Goal: Task Accomplishment & Management: Manage account settings

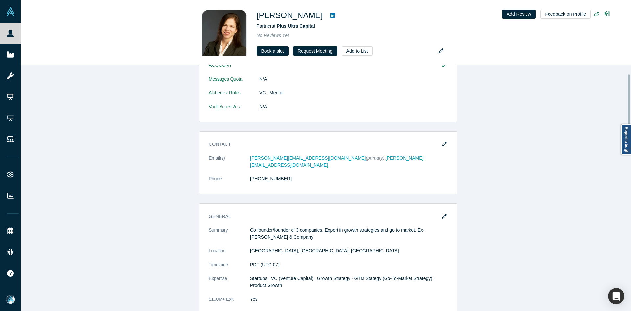
scroll to position [230, 0]
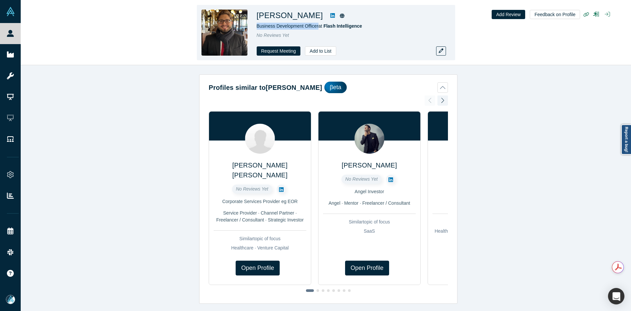
copy span "Business Development Officer"
drag, startPoint x: 317, startPoint y: 28, endPoint x: 256, endPoint y: 27, distance: 60.8
click at [257, 27] on span "Business Development Officer at Flash Intelligence" at bounding box center [310, 25] width 106 height 5
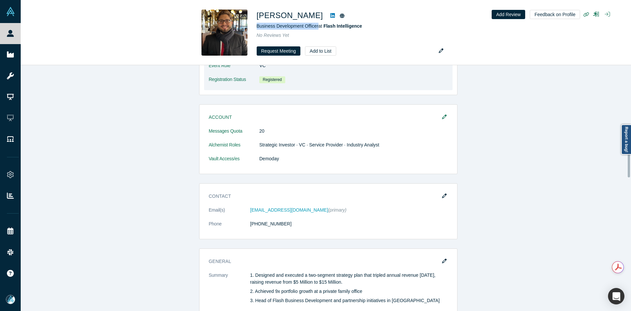
scroll to position [427, 0]
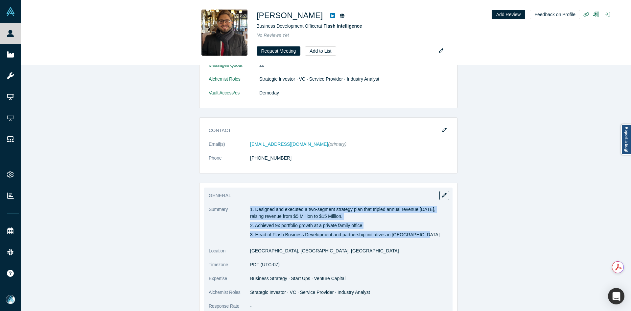
copy div "1. Designed and executed a two-segment strategy plan that tripled annual revenu…"
drag, startPoint x: 249, startPoint y: 205, endPoint x: 419, endPoint y: 234, distance: 172.8
click at [419, 234] on div "1. Designed and executed a two-segment strategy plan that tripled annual revenu…" at bounding box center [349, 222] width 198 height 32
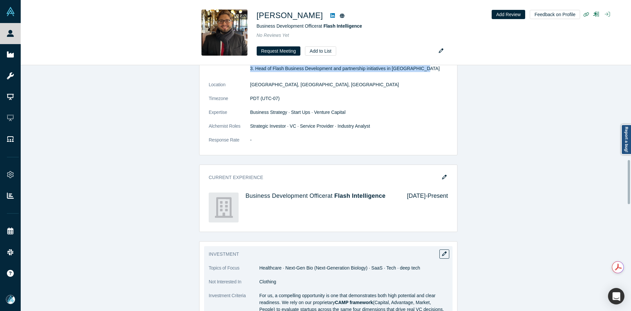
scroll to position [723, 0]
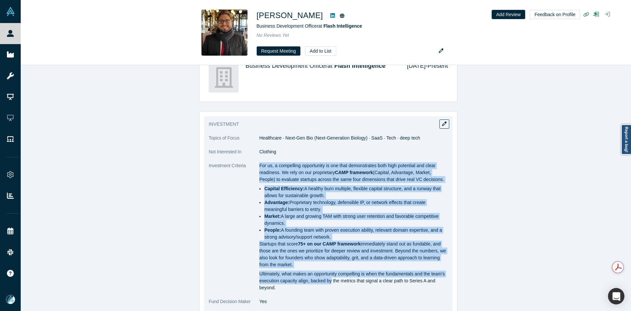
copy div "For us, a compelling opportunity is one that demonstrates both high potential a…"
drag, startPoint x: 257, startPoint y: 163, endPoint x: 330, endPoint y: 283, distance: 140.3
click at [330, 283] on div "For us, a compelling opportunity is one that demonstrates both high potential a…" at bounding box center [353, 226] width 189 height 129
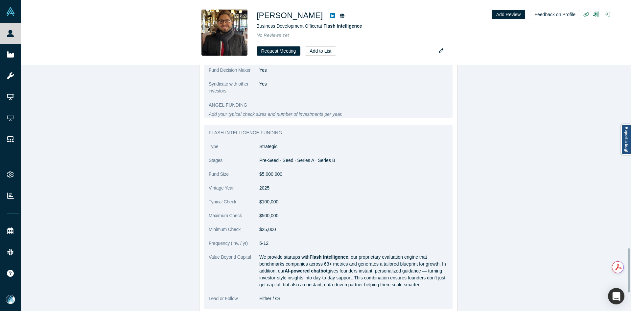
scroll to position [1019, 0]
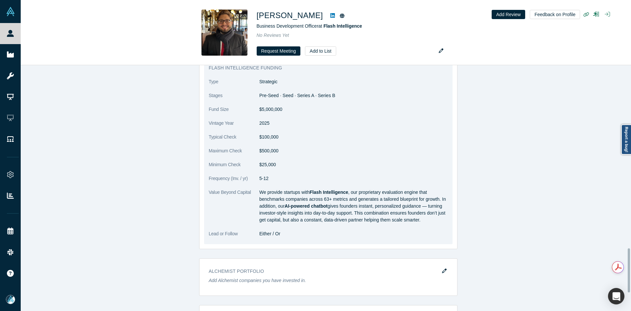
click at [285, 203] on strong "AI-powered chatbot" at bounding box center [306, 205] width 43 height 5
copy strong "AI"
click at [285, 203] on strong "AI-powered chatbot" at bounding box center [306, 205] width 43 height 5
copy dl "We provide startups with Flash Intelligence , our proprietary evaluation engine…"
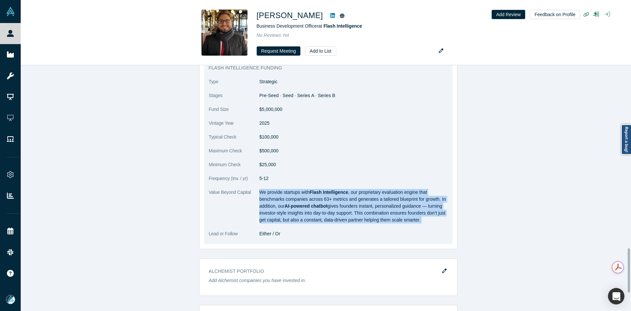
click at [285, 203] on strong "AI-powered chatbot" at bounding box center [306, 205] width 43 height 5
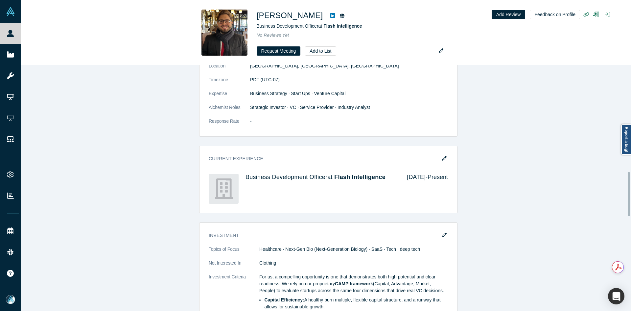
scroll to position [593, 0]
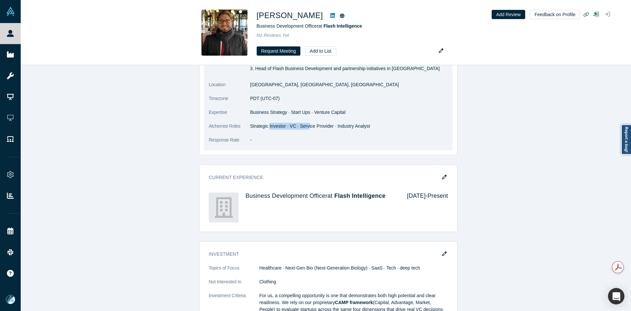
drag, startPoint x: 294, startPoint y: 123, endPoint x: 304, endPoint y: 123, distance: 10.2
click at [304, 123] on dd "Strategic Investor · VC · Service Provider · Industry Analyst" at bounding box center [349, 126] width 198 height 7
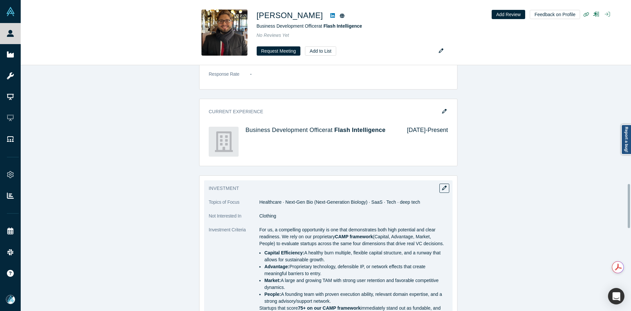
scroll to position [495, 0]
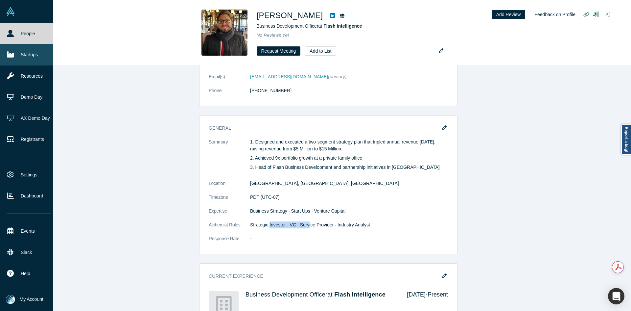
click at [17, 51] on link "Startups" at bounding box center [29, 54] width 58 height 21
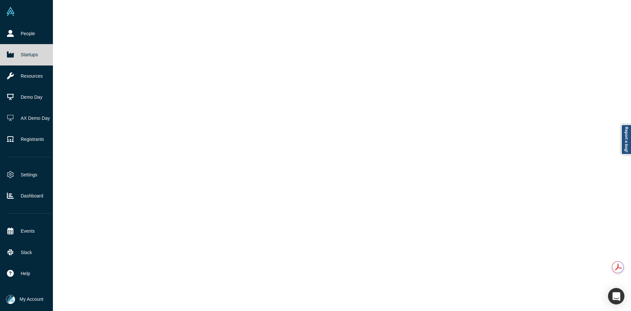
click at [17, 51] on link "Startups" at bounding box center [29, 54] width 58 height 21
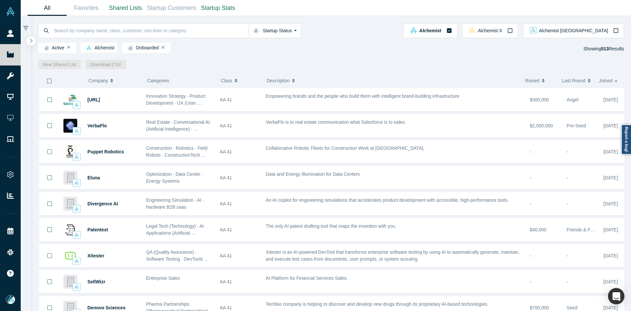
click at [30, 42] on icon "button" at bounding box center [31, 40] width 3 height 5
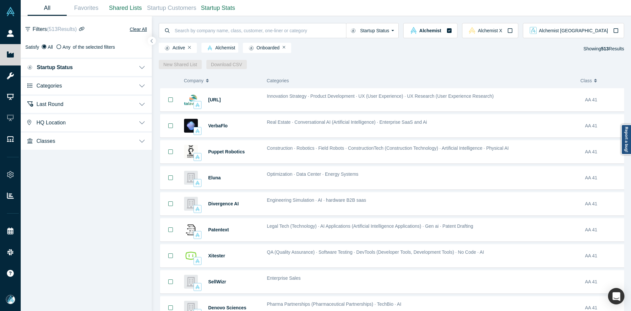
click at [42, 104] on span "Last Round" at bounding box center [49, 104] width 27 height 6
click at [48, 89] on button "Categories" at bounding box center [86, 85] width 131 height 18
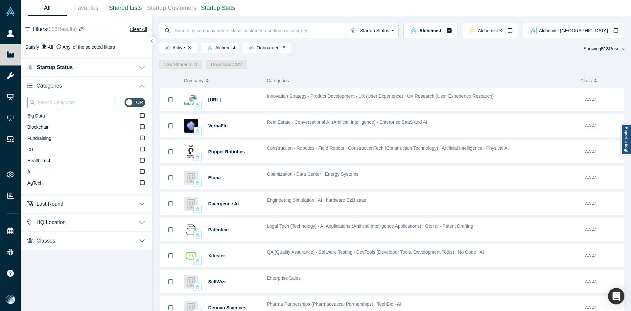
click at [49, 103] on input at bounding box center [76, 102] width 78 height 9
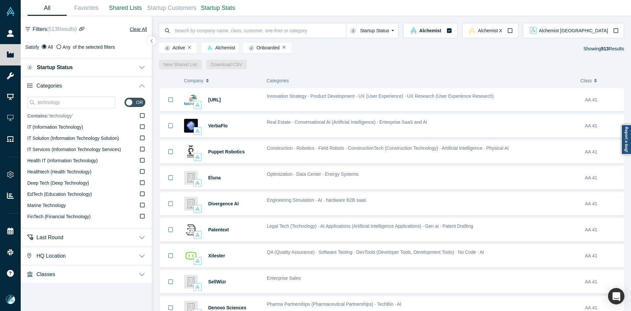
type input "technology"
click at [64, 118] on span "Contains: ‘ technology ’" at bounding box center [50, 115] width 46 height 5
click at [0, 0] on input "Contains: ‘ technology ’" at bounding box center [0, 0] width 0 height 0
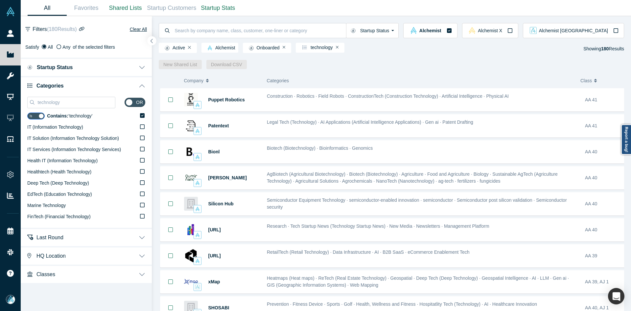
click at [151, 41] on icon "button" at bounding box center [151, 40] width 3 height 5
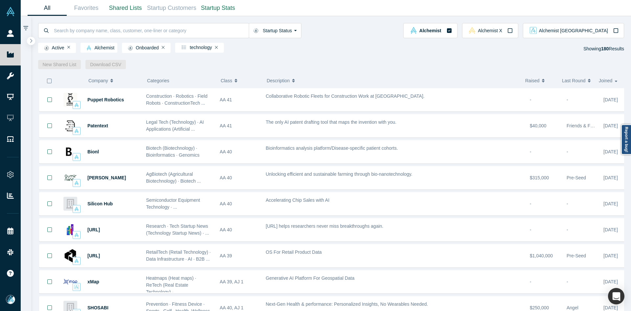
click at [49, 83] on icon "button" at bounding box center [49, 80] width 5 height 5
click at [44, 64] on link "New Shared List" at bounding box center [59, 64] width 43 height 9
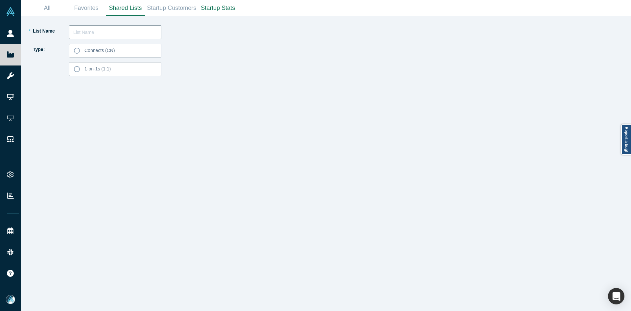
click at [117, 30] on input "text" at bounding box center [115, 32] width 92 height 14
type input "E"
click at [119, 49] on label "Connects (CN)" at bounding box center [115, 51] width 92 height 14
click at [0, 0] on input "Connects (CN)" at bounding box center [0, 0] width 0 height 0
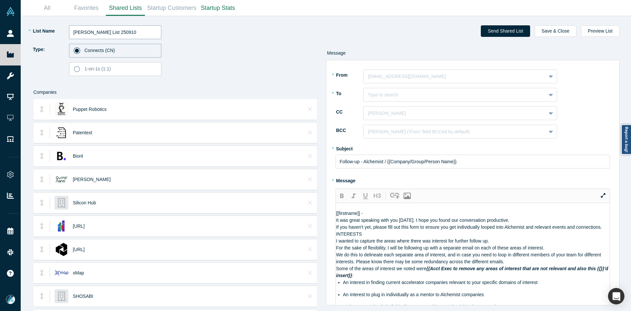
drag, startPoint x: 112, startPoint y: 33, endPoint x: 210, endPoint y: 33, distance: 98.0
click at [209, 33] on div "* List Name [PERSON_NAME] List 250910" at bounding box center [174, 32] width 285 height 14
type input "[PERSON_NAME] List 251009"
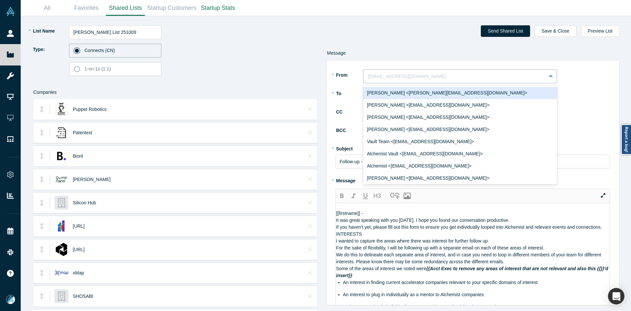
drag, startPoint x: 399, startPoint y: 79, endPoint x: 399, endPoint y: 85, distance: 5.6
click at [399, 80] on div at bounding box center [454, 76] width 173 height 8
click at [400, 90] on div "[PERSON_NAME] <[PERSON_NAME][EMAIL_ADDRESS][DOMAIN_NAME]>" at bounding box center [460, 93] width 194 height 12
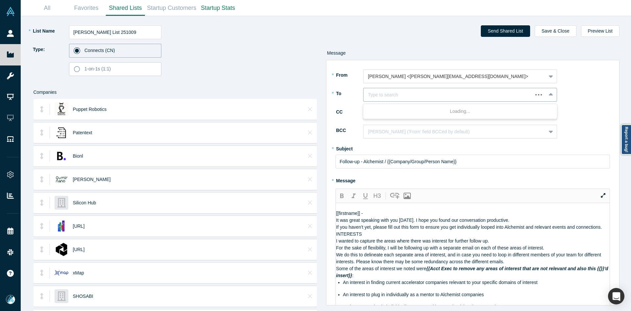
click at [401, 98] on div at bounding box center [448, 95] width 160 height 8
paste input "We provide startups with Flash Intelligence, our proprietary evaluation engine …"
type input "[PERSON_NAME]"
click at [403, 113] on div "[PERSON_NAME]" at bounding box center [460, 111] width 194 height 12
click at [403, 116] on div at bounding box center [454, 113] width 173 height 8
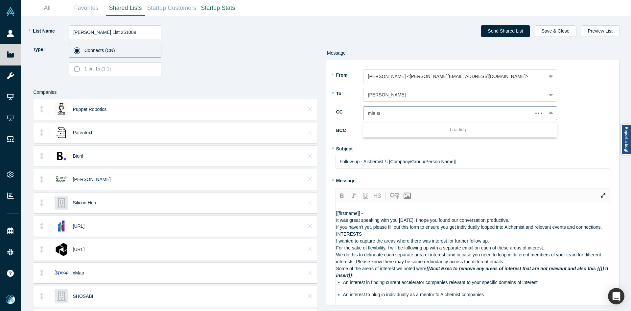
type input "mia sco"
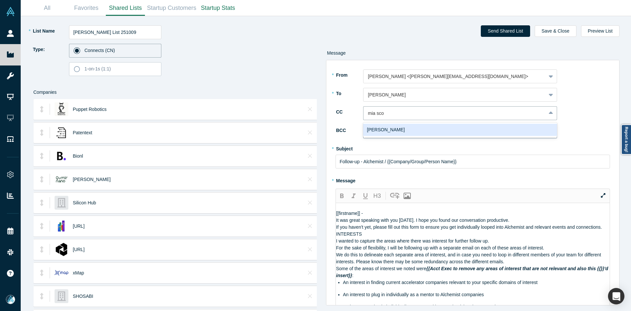
click at [395, 131] on div "[PERSON_NAME]" at bounding box center [460, 130] width 194 height 12
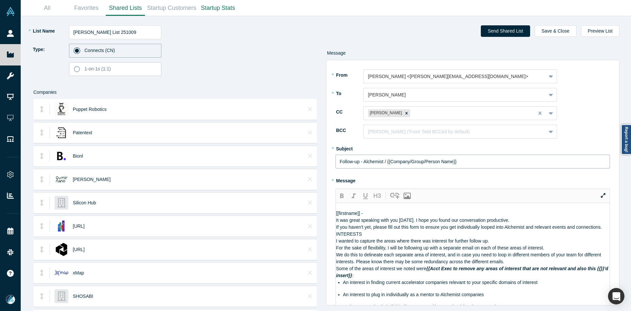
click at [375, 162] on input "Follow-up - Alchemist / {{Company/Group/Person Name}}" at bounding box center [473, 162] width 275 height 14
paste input "Curated Alchemist Companies Relevant to Your Interests"
click at [375, 162] on input "Follow-up - Alchemist / {{Company/Group/Person Name}}" at bounding box center [473, 162] width 275 height 14
type input "Curated Alchemist Companies Relevant to Your Interests"
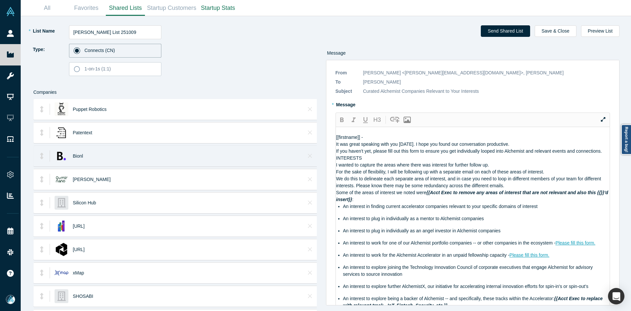
drag, startPoint x: 420, startPoint y: 242, endPoint x: 264, endPoint y: 152, distance: 180.0
click at [264, 152] on div "* List Name [PERSON_NAME] List 251009 Type: Connects (CN) 1-on-1s (1:1) Compani…" at bounding box center [325, 163] width 601 height 295
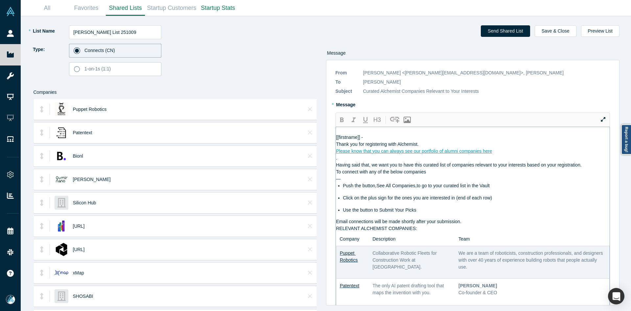
click at [509, 155] on div "Please know that you can always see our portfolio of alumni companies here" at bounding box center [473, 151] width 274 height 7
click at [473, 148] on div "Thank you for registering with Alchemist." at bounding box center [473, 144] width 274 height 7
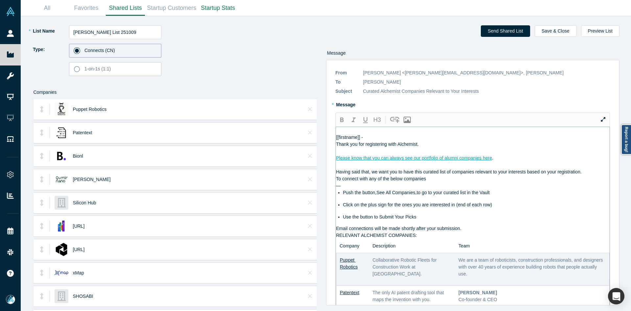
click at [593, 175] on div "Having said that, we want you to have this curated list of companies relevant t…" at bounding box center [473, 171] width 274 height 7
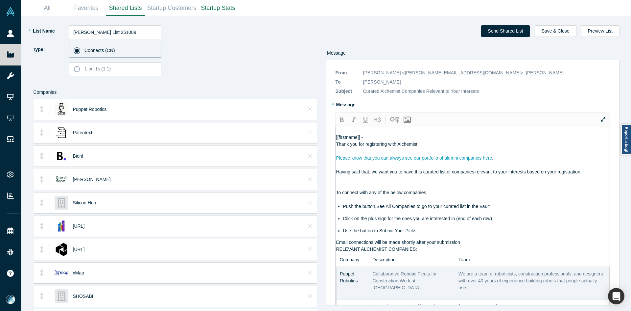
click at [354, 182] on div at bounding box center [473, 178] width 274 height 7
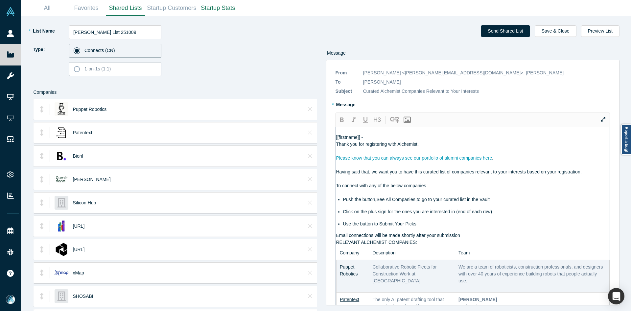
click at [466, 239] on div "Email connections will be made shortly after your submission" at bounding box center [473, 235] width 274 height 7
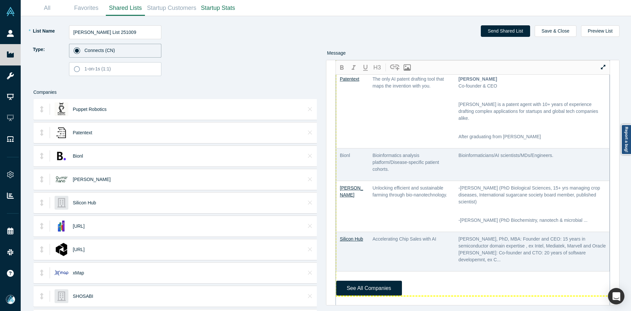
scroll to position [329, 0]
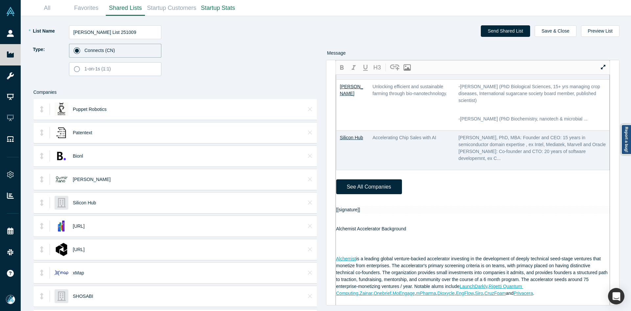
click at [354, 223] on div "[[firstname]] - Thank you for registering with Alchemist. Please know that you …" at bounding box center [473, 190] width 274 height 785
paste div
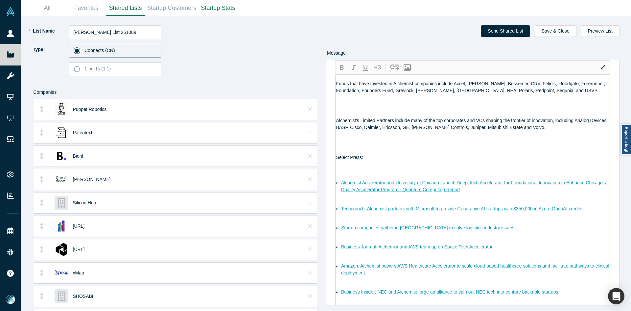
scroll to position [459, 0]
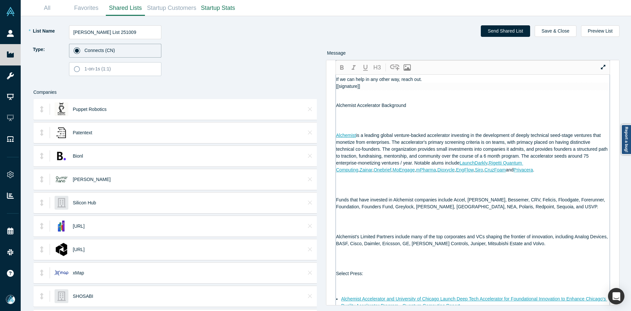
click at [431, 83] on div "If we can help in any other way, reach out." at bounding box center [473, 79] width 274 height 7
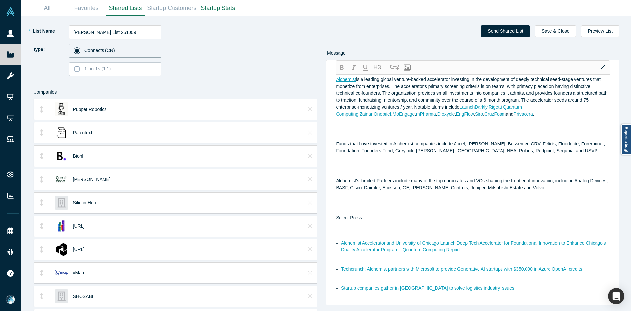
scroll to position [433, 0]
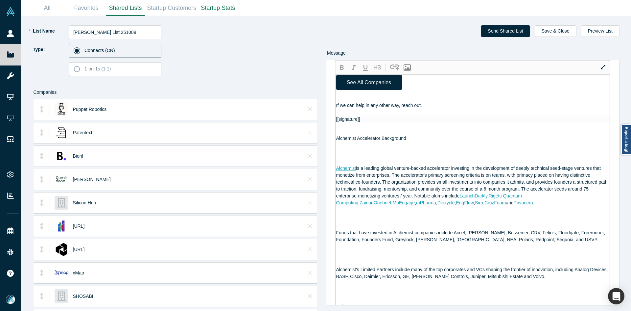
click at [427, 109] on div "If we can help in any other way, reach out." at bounding box center [473, 105] width 274 height 7
click at [426, 109] on div "If we can help in any other way, reach out." at bounding box center [473, 105] width 274 height 7
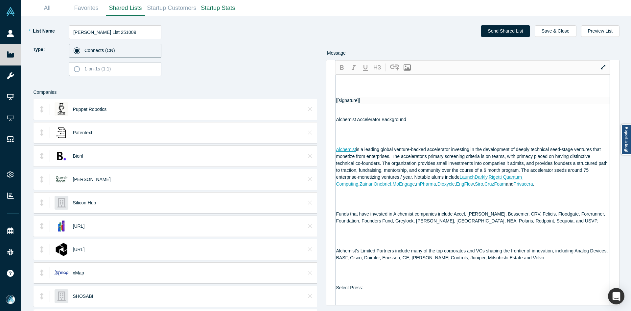
scroll to position [401, 0]
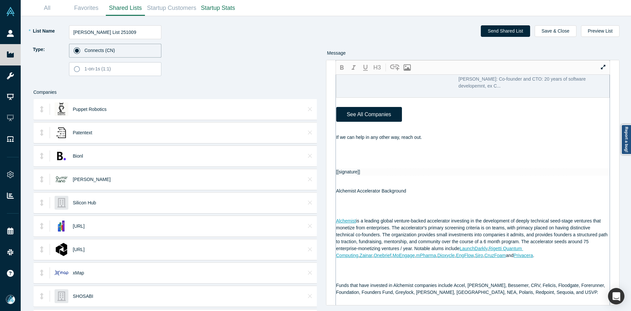
click at [368, 161] on div at bounding box center [473, 158] width 274 height 7
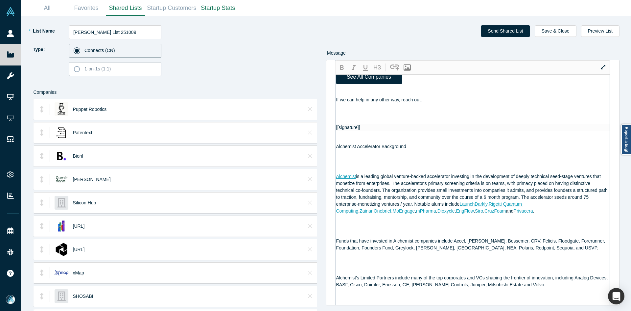
click at [356, 124] on div at bounding box center [473, 120] width 274 height 7
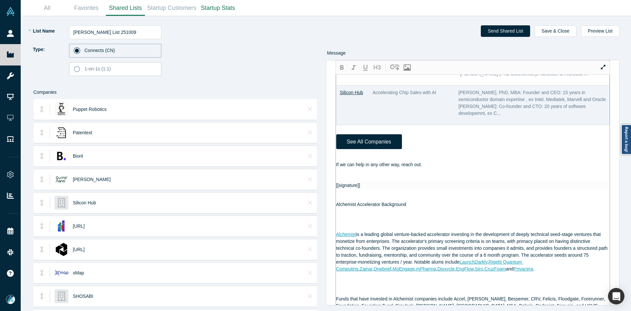
click at [356, 182] on div at bounding box center [473, 178] width 274 height 7
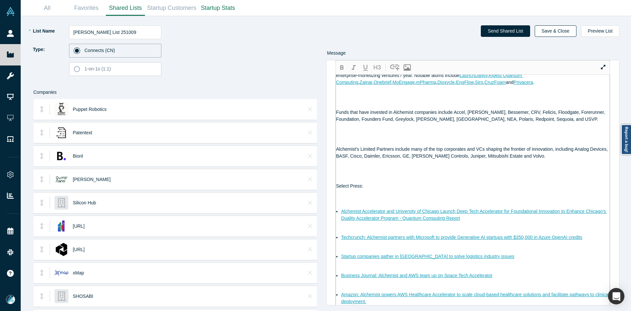
click at [563, 30] on button "Save & Close" at bounding box center [556, 31] width 42 height 12
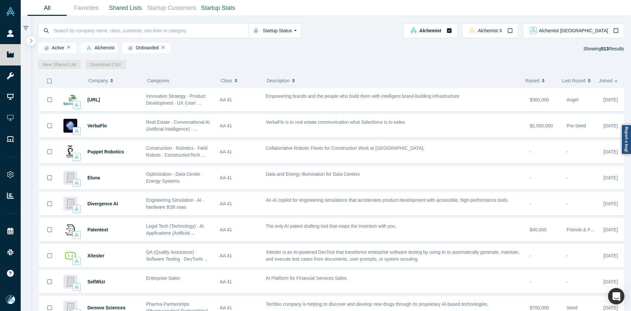
click at [31, 40] on icon "button" at bounding box center [31, 40] width 2 height 4
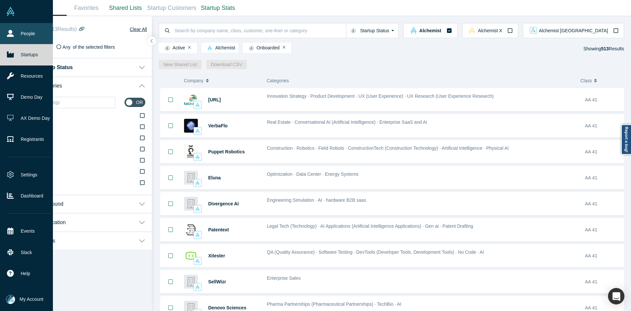
click at [6, 28] on link "People" at bounding box center [29, 33] width 58 height 21
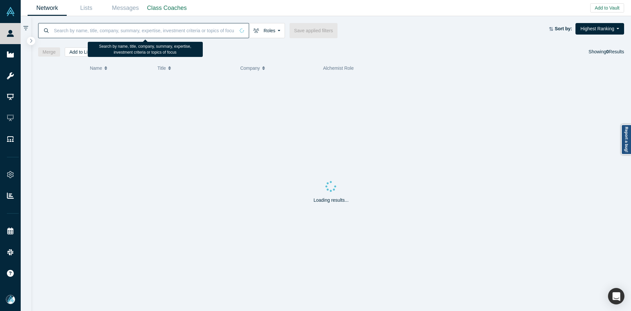
click at [89, 29] on input at bounding box center [144, 30] width 182 height 15
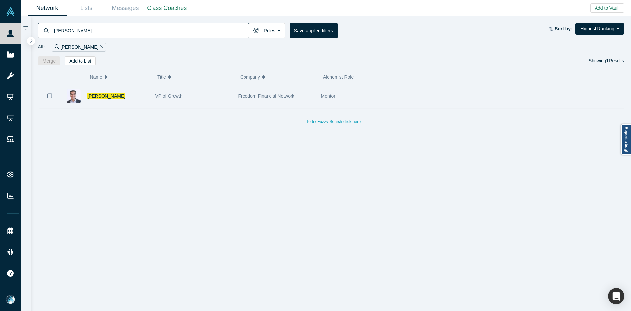
type input "gaurav agarwa"
click at [102, 95] on span "Gaurav Agarwa" at bounding box center [106, 95] width 38 height 5
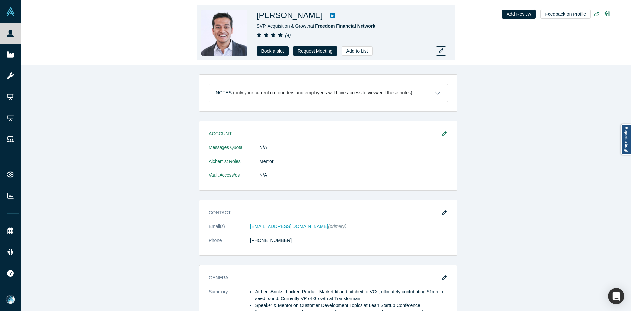
click at [270, 51] on link "Book a slot" at bounding box center [273, 50] width 32 height 9
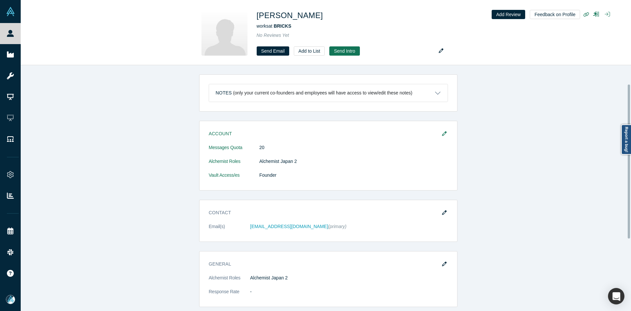
scroll to position [66, 0]
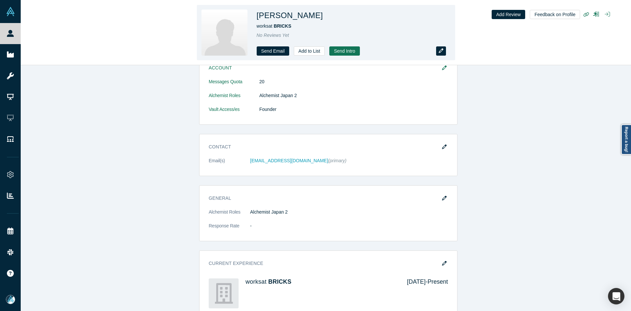
click at [442, 47] on button "button" at bounding box center [441, 50] width 10 height 9
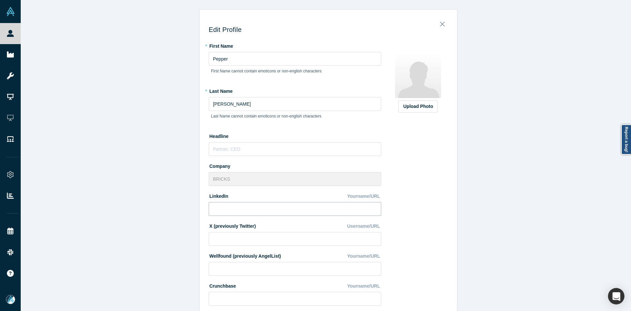
click at [247, 208] on input at bounding box center [295, 209] width 173 height 14
paste input "https://www.linkedin.com/in/pepper-yen/"
type input "https://www.linkedin.com/in/pepper-yen/"
click at [425, 109] on div "Upload Photo" at bounding box center [418, 106] width 30 height 7
click at [0, 0] on input "Upload Photo" at bounding box center [0, 0] width 0 height 0
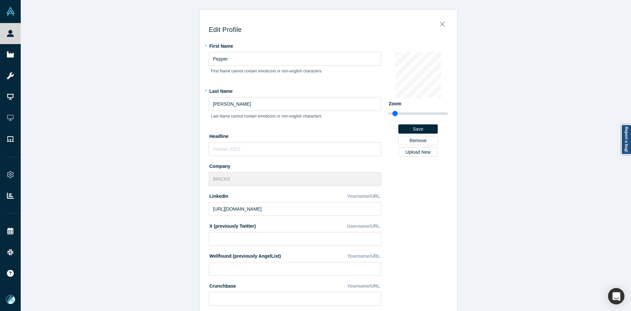
click at [123, 210] on div "Edit Profile * First Name Pepper First Name cannot contain emoticons or non-eng…" at bounding box center [329, 158] width 616 height 316
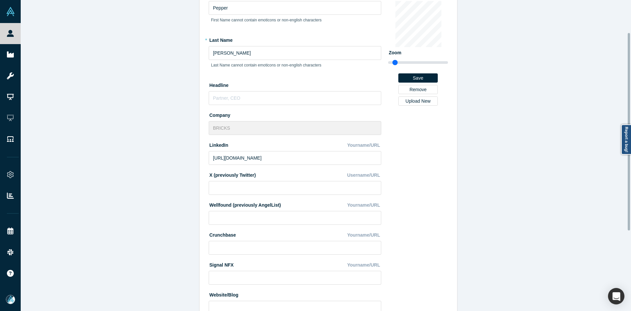
scroll to position [177, 0]
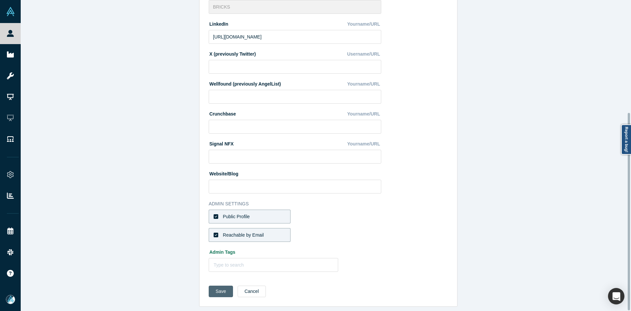
click at [219, 285] on button "Save" at bounding box center [221, 291] width 24 height 12
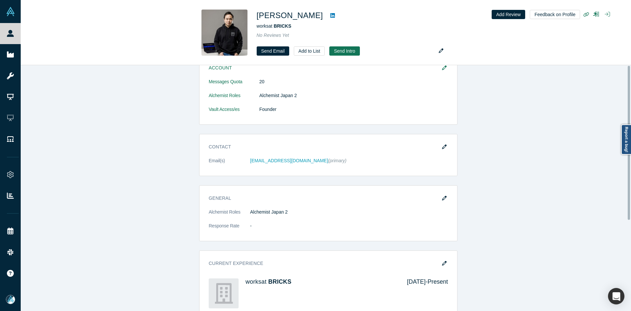
scroll to position [0, 0]
